Goal: Task Accomplishment & Management: Use online tool/utility

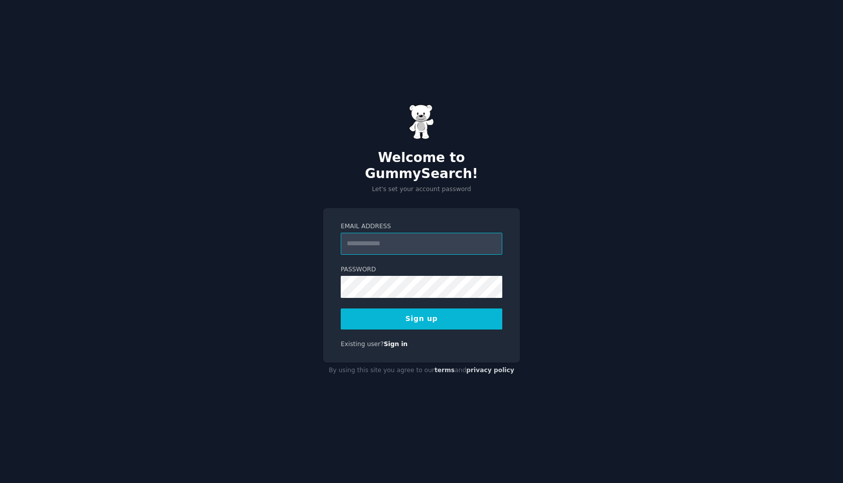
click at [392, 233] on input "Email Address" at bounding box center [422, 244] width 162 height 22
type input "**********"
click at [341, 309] on button "Sign up" at bounding box center [422, 319] width 162 height 21
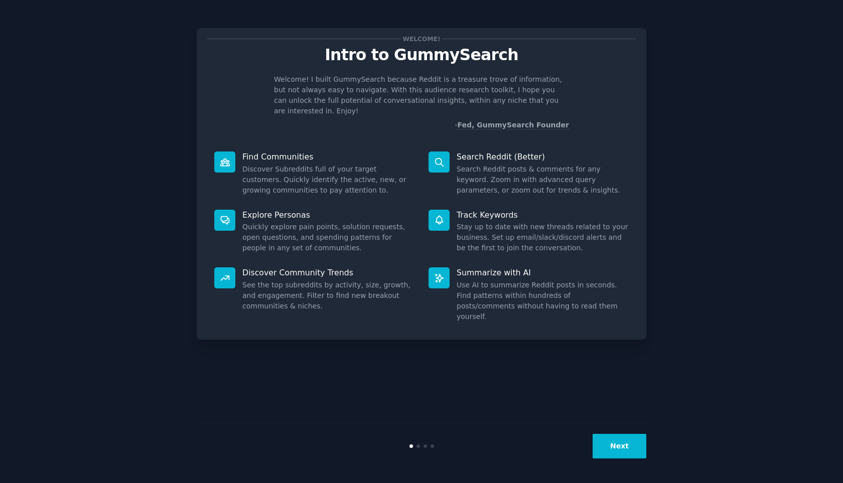
click at [610, 445] on button "Next" at bounding box center [620, 446] width 54 height 25
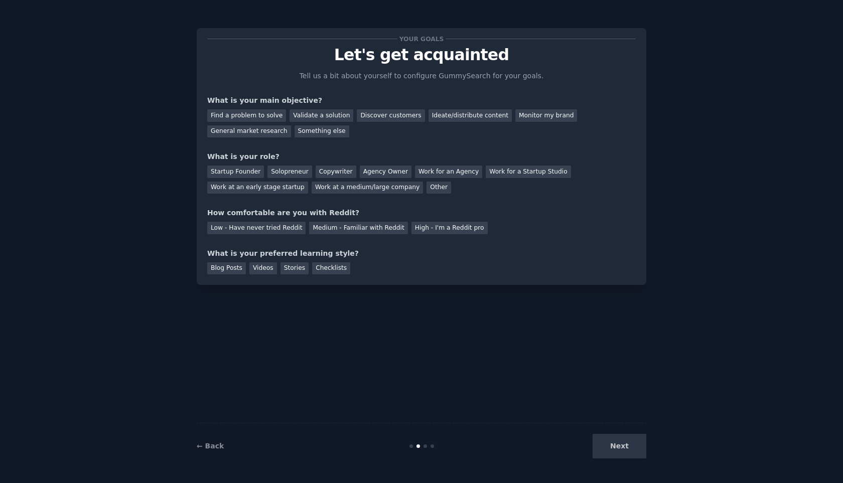
click at [610, 445] on div "Next" at bounding box center [571, 446] width 150 height 25
click at [252, 177] on div "Startup Founder" at bounding box center [235, 172] width 57 height 13
click at [379, 115] on div "Discover customers" at bounding box center [391, 115] width 68 height 13
click at [311, 233] on div "Medium - Familiar with Reddit" at bounding box center [358, 228] width 98 height 13
click at [227, 271] on div "Blog Posts" at bounding box center [226, 268] width 39 height 13
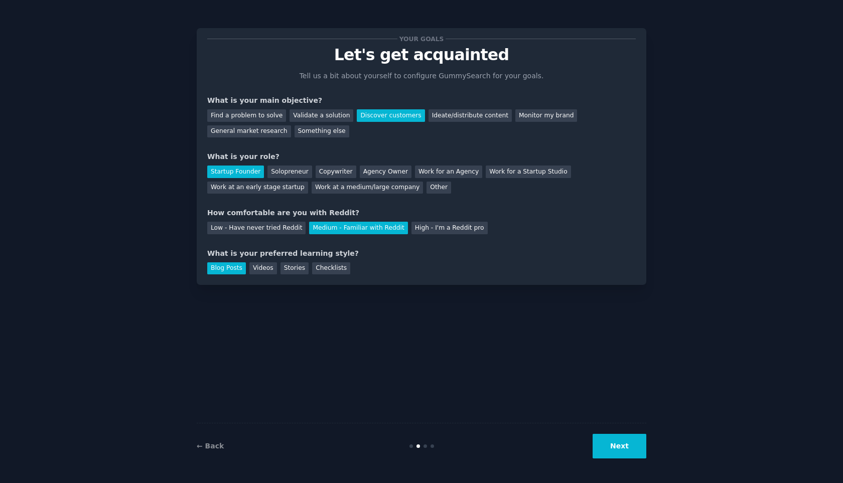
click at [617, 449] on button "Next" at bounding box center [620, 446] width 54 height 25
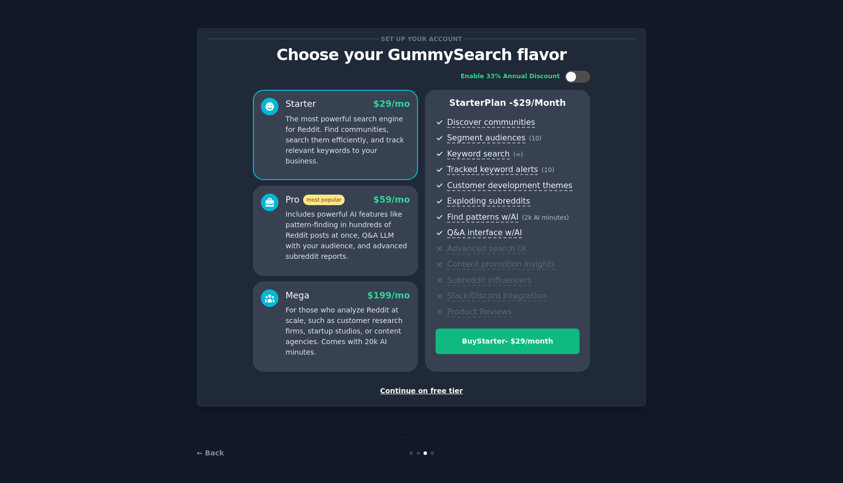
click at [438, 395] on div "Continue on free tier" at bounding box center [421, 391] width 428 height 11
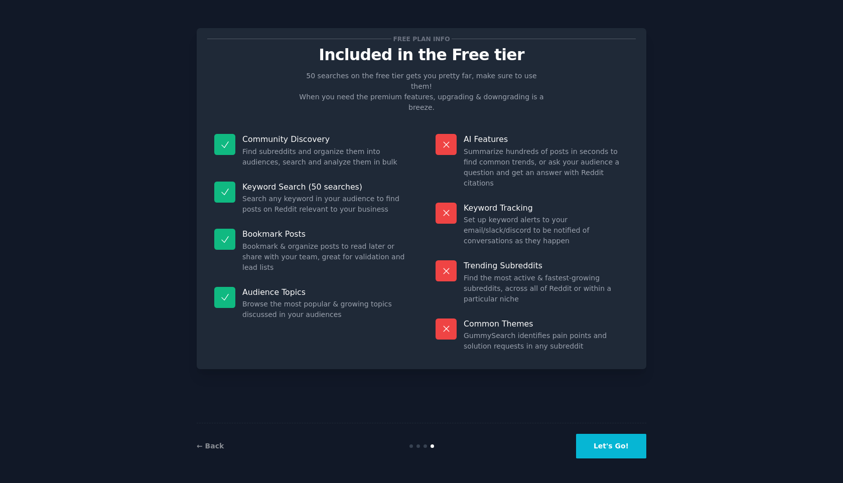
click at [621, 448] on button "Let's Go!" at bounding box center [611, 446] width 70 height 25
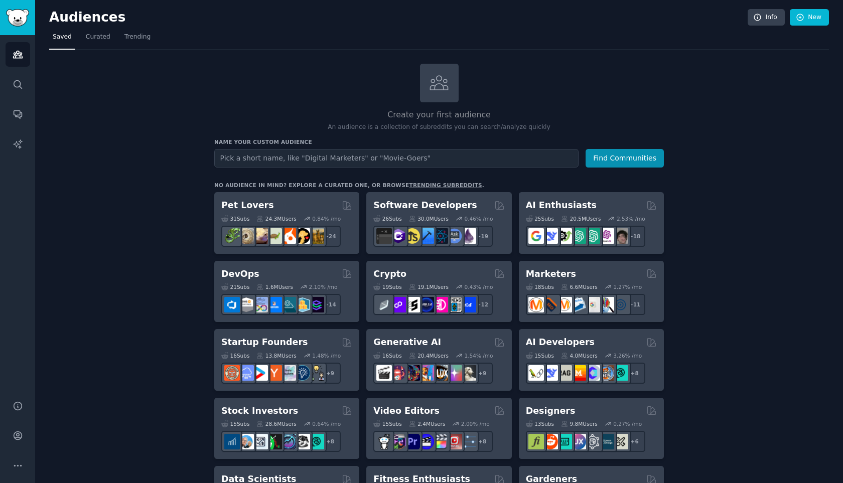
click at [301, 154] on input "text" at bounding box center [396, 158] width 364 height 19
type input "dog bowl"
click at [16, 83] on icon "Sidebar" at bounding box center [18, 84] width 11 height 11
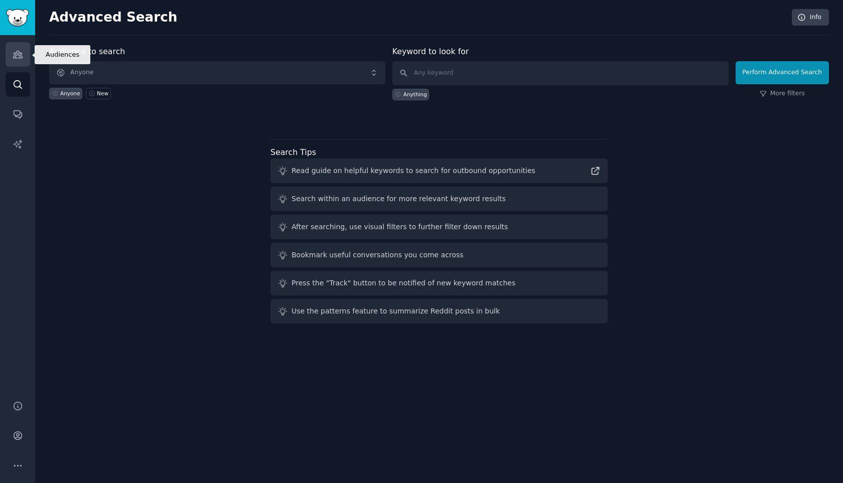
click at [17, 55] on icon "Sidebar" at bounding box center [18, 54] width 11 height 11
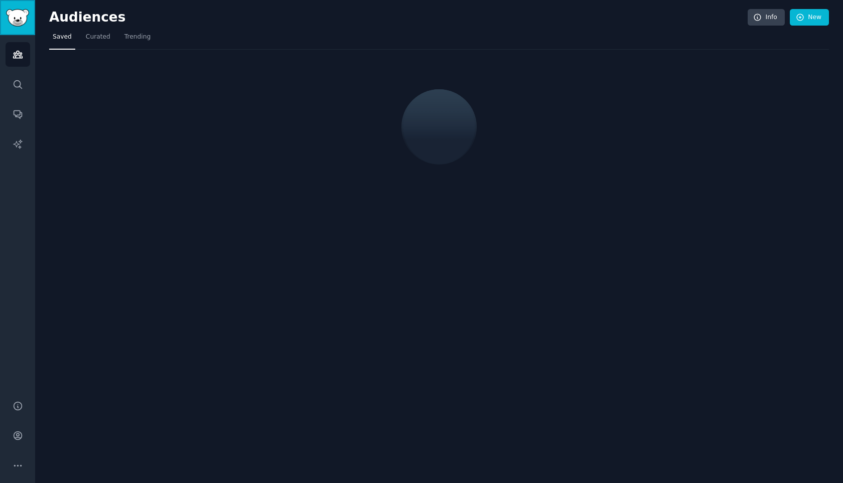
click at [11, 22] on img "Sidebar" at bounding box center [17, 18] width 23 height 18
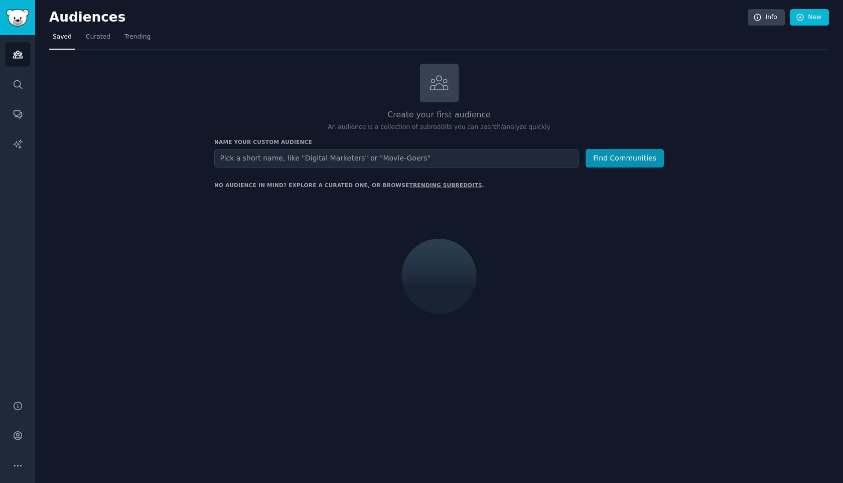
click at [288, 158] on input "text" at bounding box center [396, 158] width 364 height 19
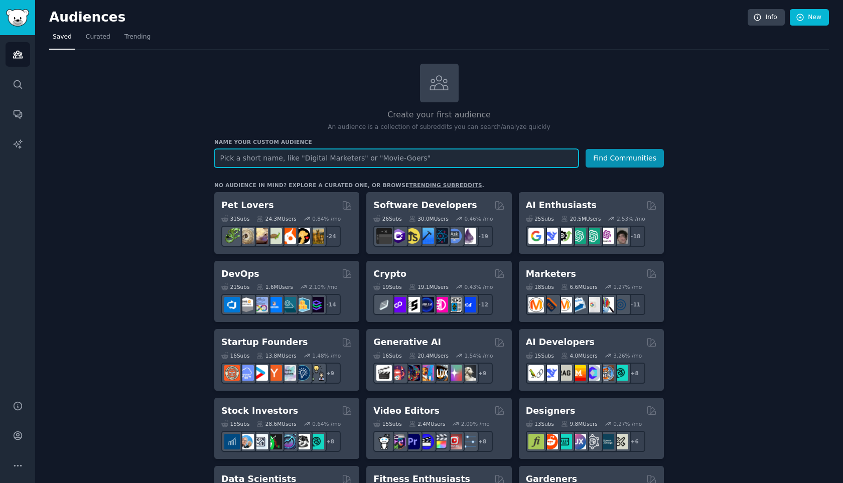
click at [256, 157] on input "text" at bounding box center [396, 158] width 364 height 19
type input "brain supplement"
click at [586, 149] on button "Find Communities" at bounding box center [625, 158] width 78 height 19
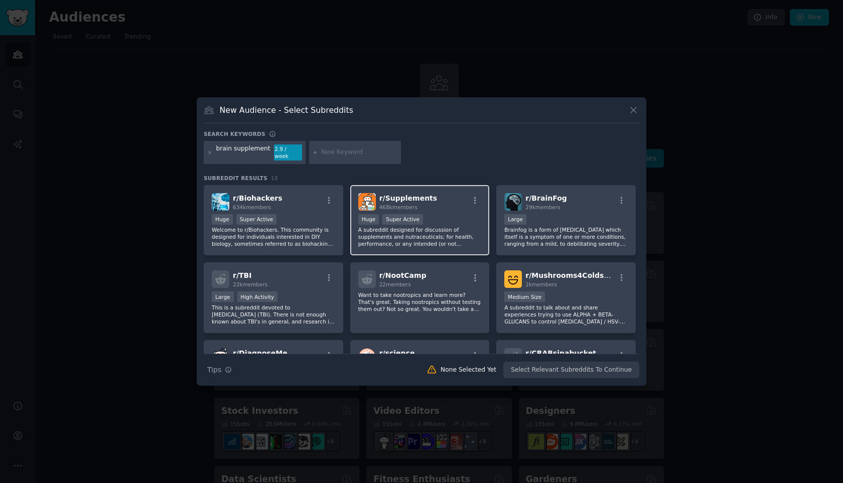
click at [463, 214] on div "Huge Super Active" at bounding box center [419, 220] width 123 height 13
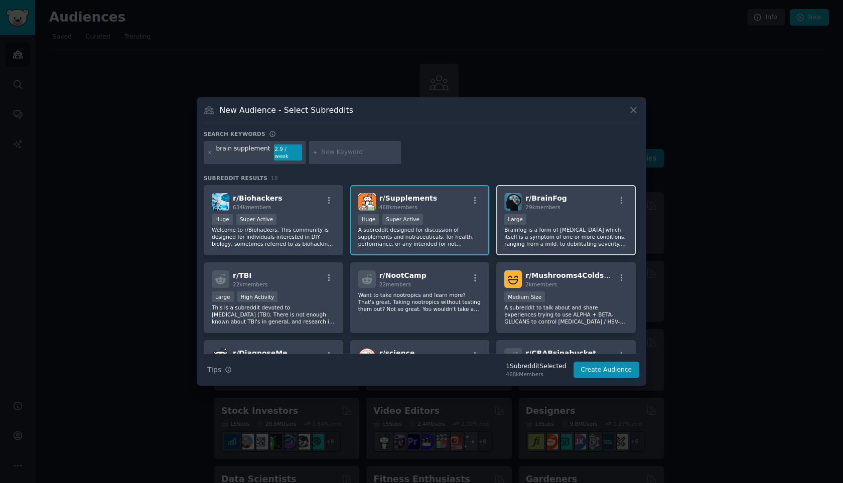
click at [550, 226] on p "Brainfog is a form of cognitive impairment which itself is a symptom of one or …" at bounding box center [565, 236] width 123 height 21
click at [600, 368] on button "Create Audience" at bounding box center [606, 370] width 66 height 17
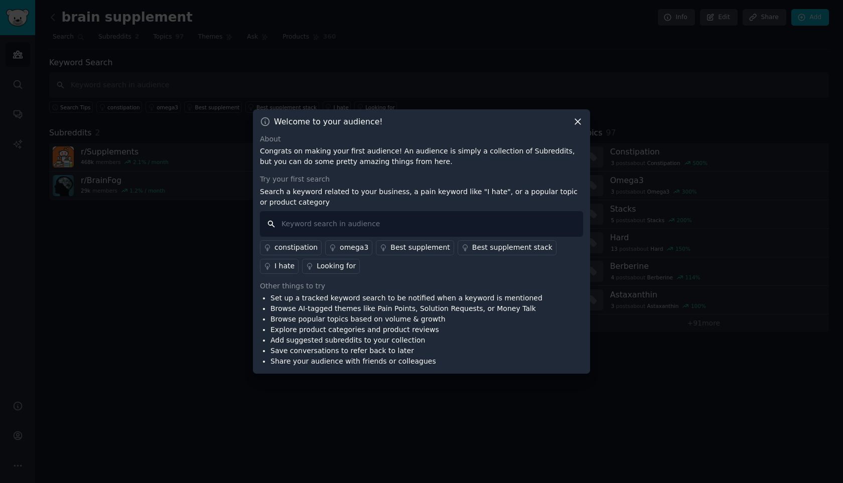
click at [389, 228] on input "text" at bounding box center [421, 224] width 323 height 26
click at [380, 154] on p "Congrats on making your first audience! An audience is simply a collection of S…" at bounding box center [421, 156] width 323 height 21
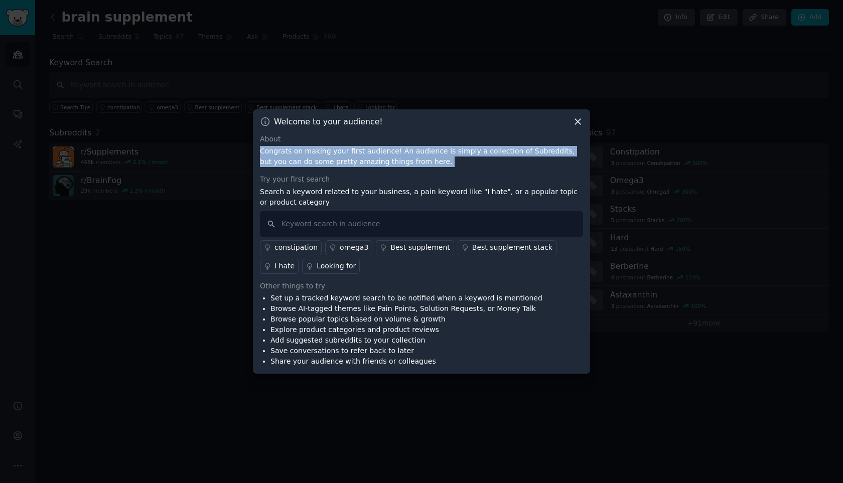
click at [364, 152] on p "Congrats on making your first audience! An audience is simply a collection of S…" at bounding box center [421, 156] width 323 height 21
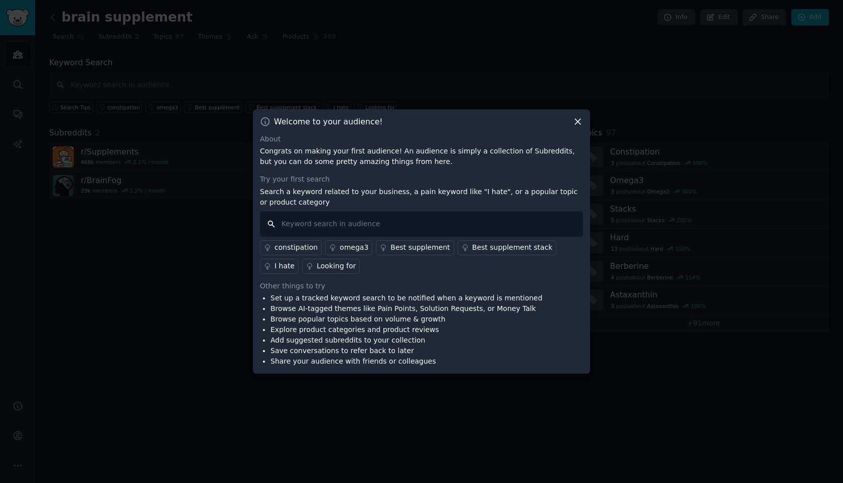
click at [362, 230] on input "text" at bounding box center [421, 224] width 323 height 26
click at [472, 246] on div "Best supplement stack" at bounding box center [512, 247] width 80 height 11
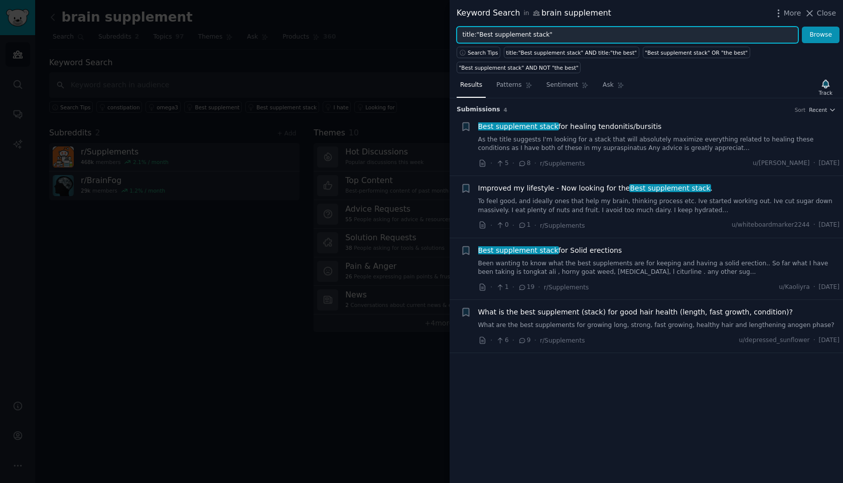
click at [556, 32] on input "title:"Best supplement stack"" at bounding box center [628, 35] width 342 height 17
type input "memory supplement"
click at [802, 27] on button "Browse" at bounding box center [821, 35] width 38 height 17
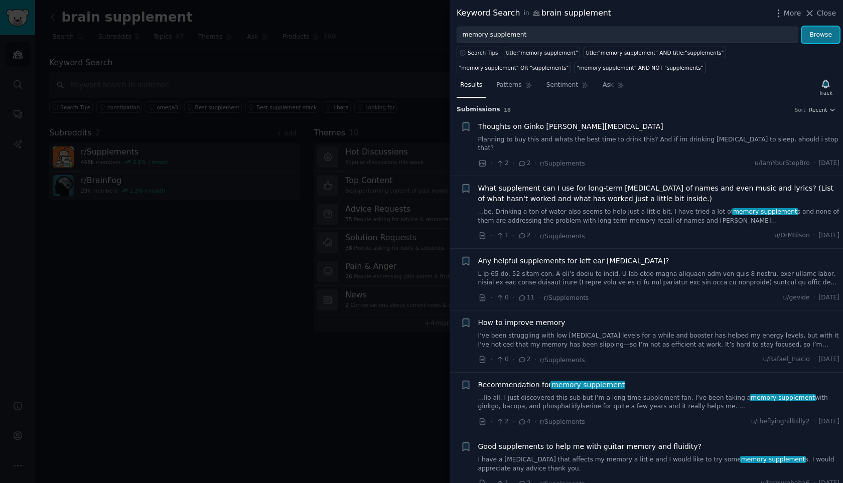
click at [824, 34] on button "Browse" at bounding box center [821, 35] width 38 height 17
click at [813, 15] on icon at bounding box center [810, 14] width 6 height 6
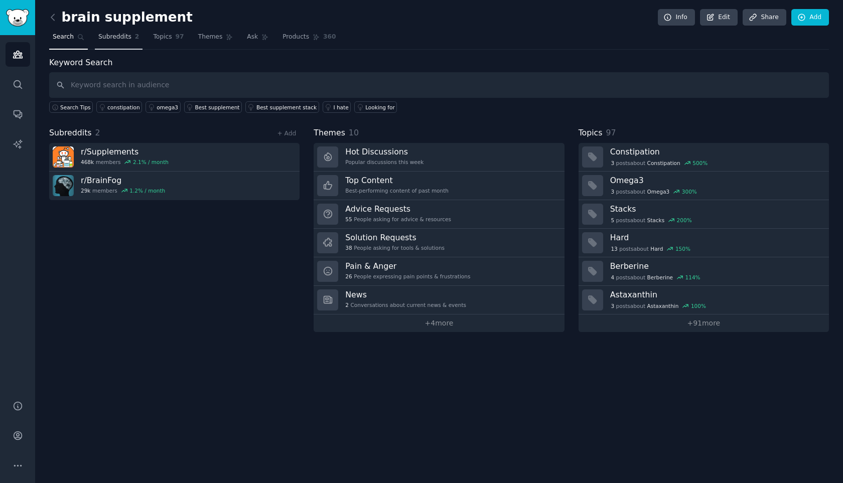
click at [118, 38] on span "Subreddits" at bounding box center [114, 37] width 33 height 9
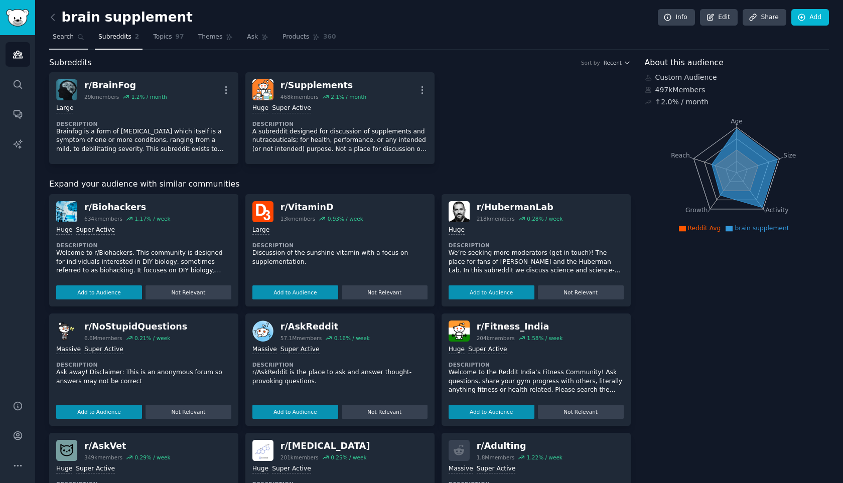
click at [73, 39] on link "Search" at bounding box center [68, 39] width 39 height 21
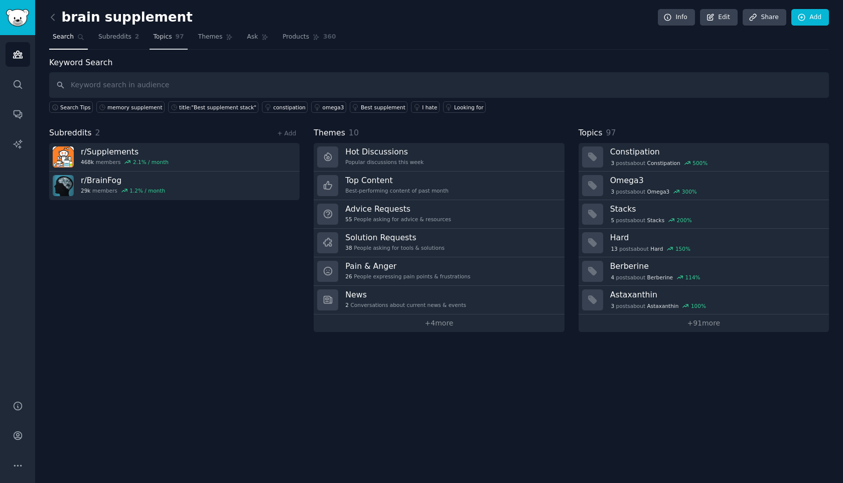
click at [169, 38] on span "Topics" at bounding box center [162, 37] width 19 height 9
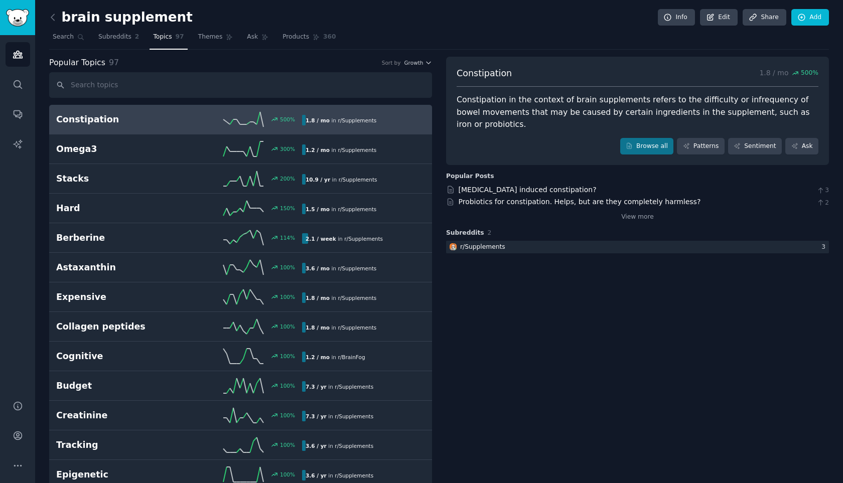
click at [517, 107] on div "Constipation in the context of brain supplements refers to the difficulty or in…" at bounding box center [638, 112] width 362 height 37
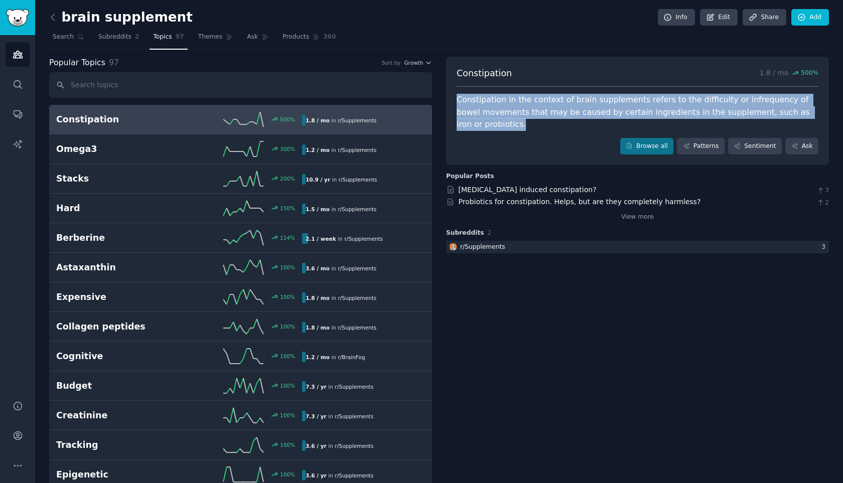
click at [560, 100] on div "Constipation in the context of brain supplements refers to the difficulty or in…" at bounding box center [638, 112] width 362 height 37
